Goal: Navigation & Orientation: Find specific page/section

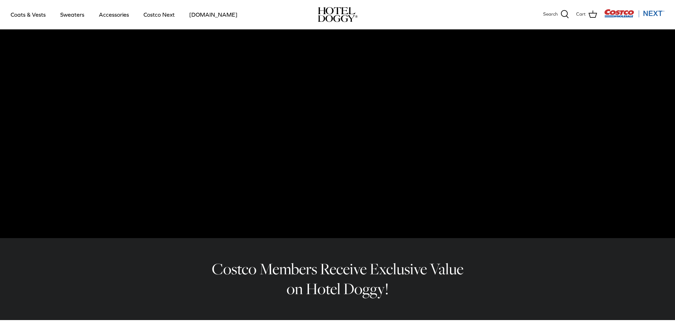
scroll to position [35, 0]
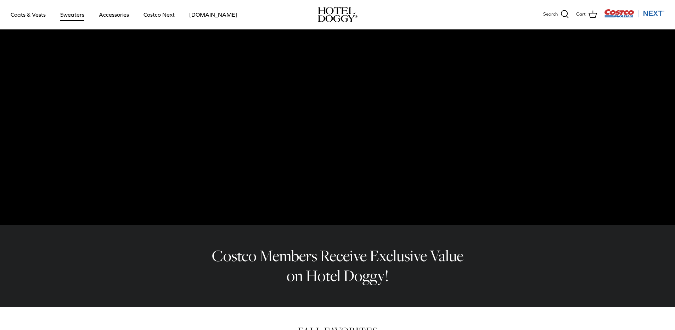
click at [79, 16] on link "Sweaters" at bounding box center [72, 14] width 37 height 24
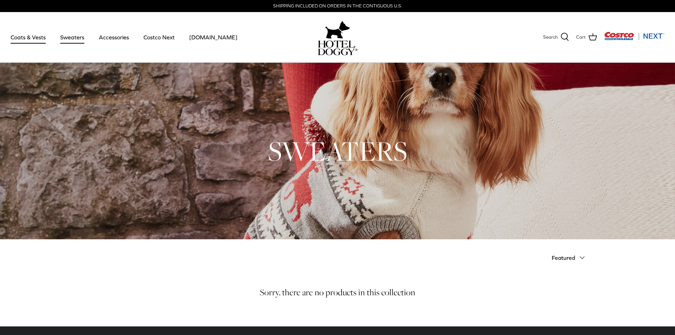
click at [35, 33] on link "Coats & Vests" at bounding box center [28, 37] width 48 height 24
